Goal: Transaction & Acquisition: Obtain resource

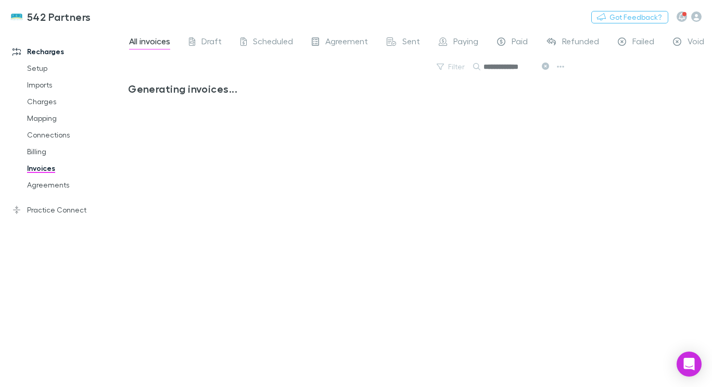
scroll to position [0, 1]
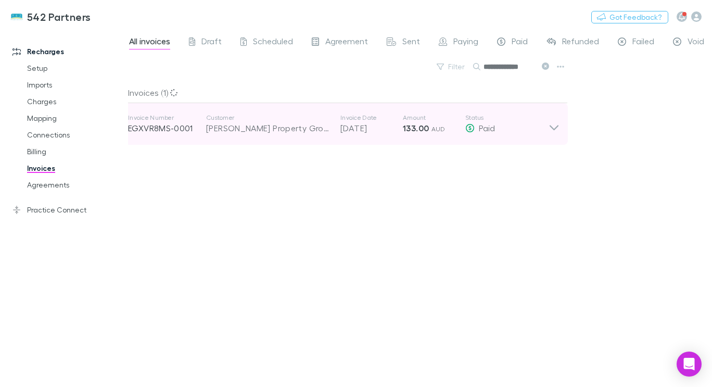
click at [554, 125] on icon at bounding box center [553, 123] width 11 height 21
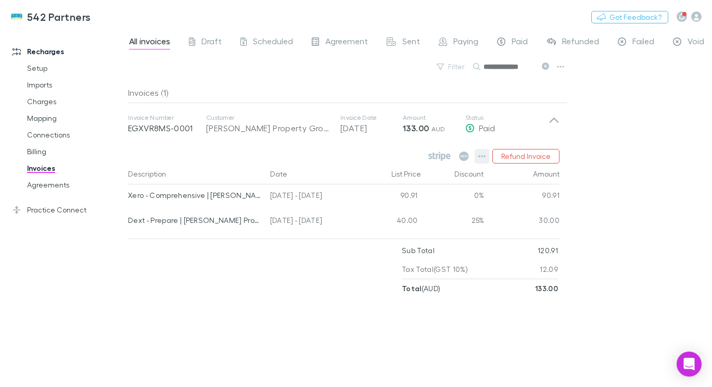
click at [483, 153] on icon "button" at bounding box center [481, 156] width 7 height 8
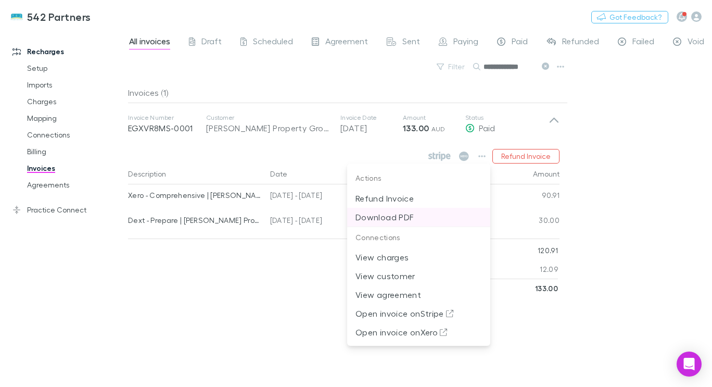
click at [440, 217] on p "Download PDF" at bounding box center [418, 217] width 126 height 12
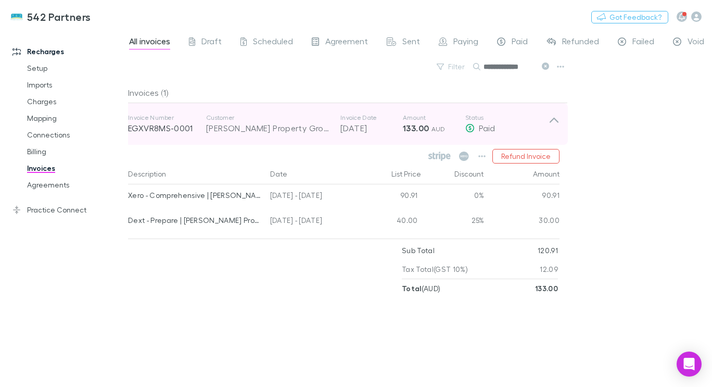
click at [555, 120] on icon at bounding box center [553, 120] width 9 height 5
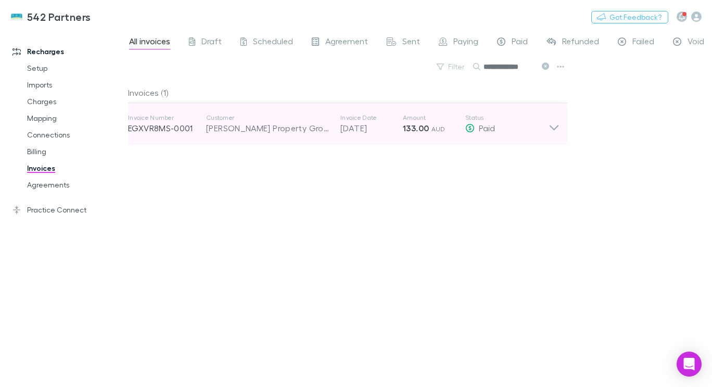
click at [555, 120] on icon at bounding box center [553, 123] width 11 height 21
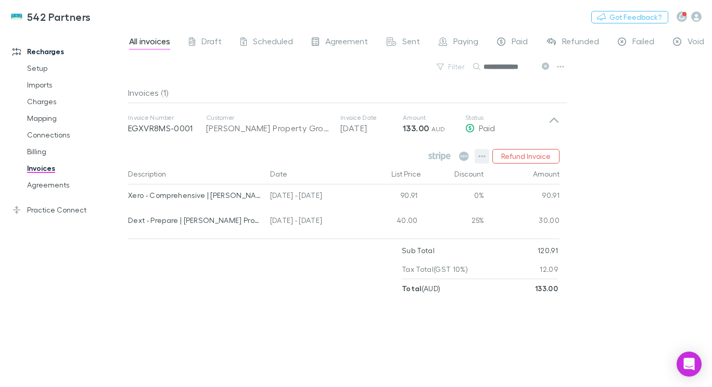
click at [485, 156] on icon "button" at bounding box center [481, 156] width 7 height 2
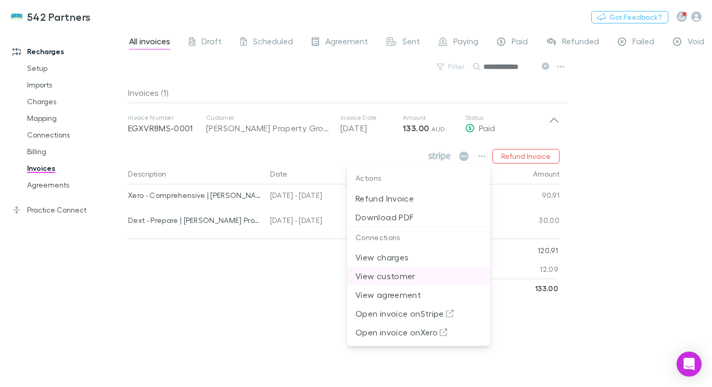
click at [393, 277] on p "View customer" at bounding box center [418, 275] width 126 height 12
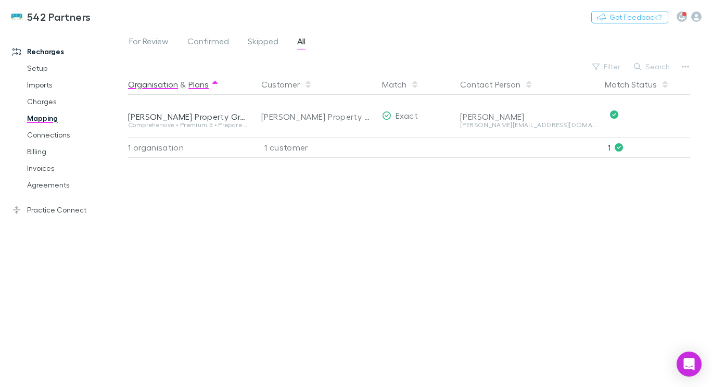
click at [194, 88] on button "Plans" at bounding box center [198, 84] width 20 height 21
click at [325, 268] on div "Organisation & Plans Customer Match Contact Person Match Status [PERSON_NAME] P…" at bounding box center [410, 226] width 564 height 304
click at [355, 182] on div "Organisation & Plans Customer Match Contact Person Match Status [PERSON_NAME] P…" at bounding box center [410, 226] width 564 height 304
